Goal: Task Accomplishment & Management: Complete application form

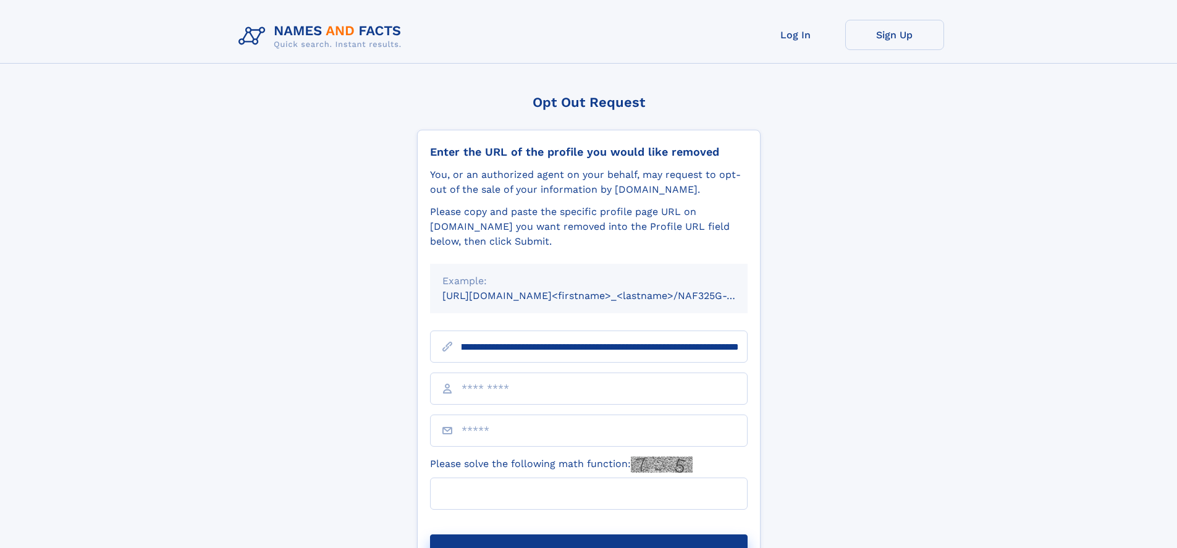
scroll to position [0, 143]
type input "**********"
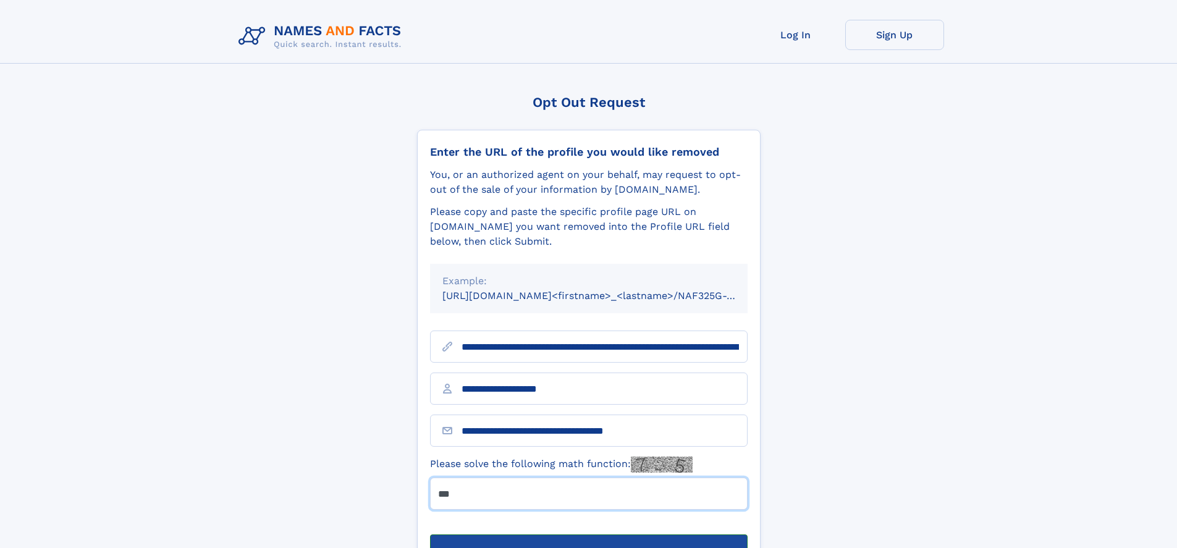
type input "***"
click at [588, 534] on button "Submit Opt Out Request" at bounding box center [588, 554] width 317 height 40
